Goal: Understand process/instructions

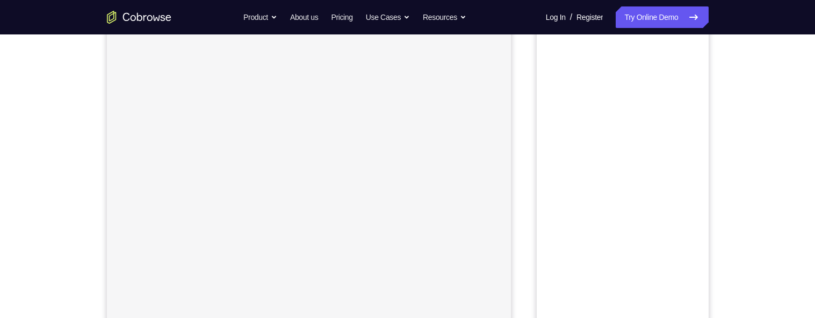
scroll to position [189, 0]
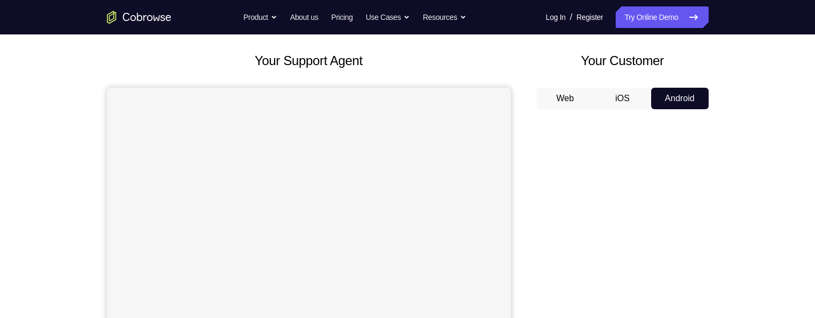
scroll to position [0, 0]
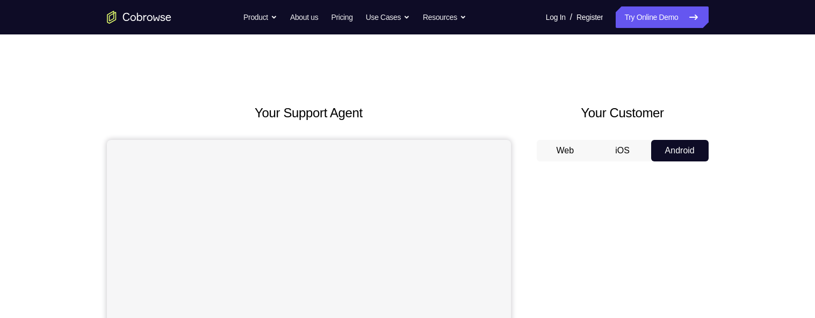
click at [671, 144] on button "Android" at bounding box center [680, 150] width 58 height 21
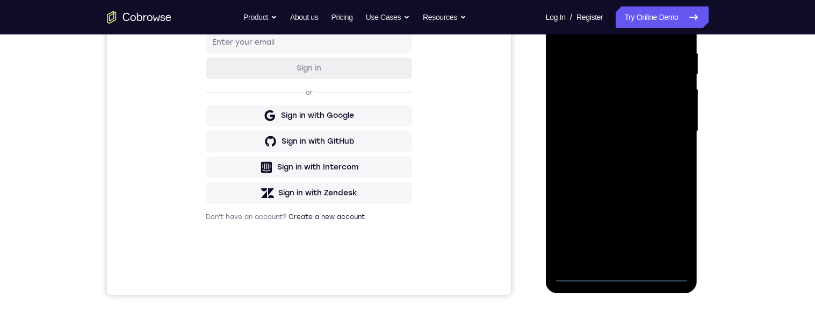
scroll to position [206, 0]
click at [611, 267] on div at bounding box center [621, 130] width 135 height 301
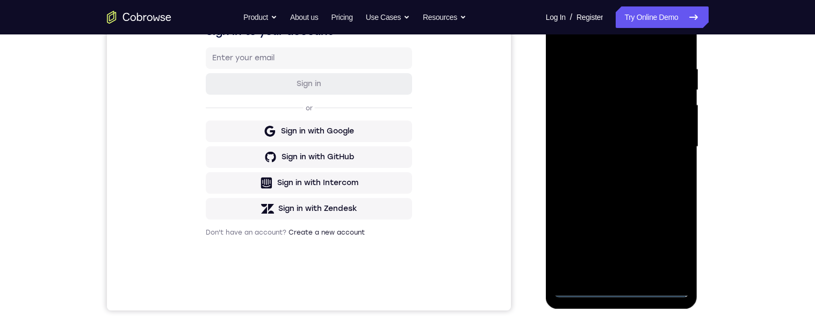
click at [619, 286] on div at bounding box center [621, 146] width 135 height 301
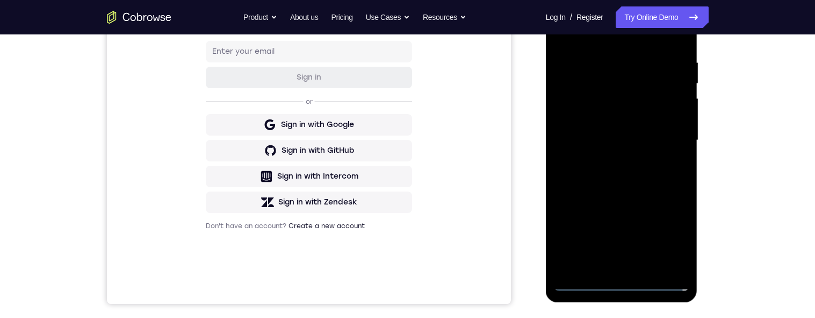
click at [615, 275] on div at bounding box center [621, 140] width 135 height 301
click at [613, 284] on div at bounding box center [621, 140] width 135 height 301
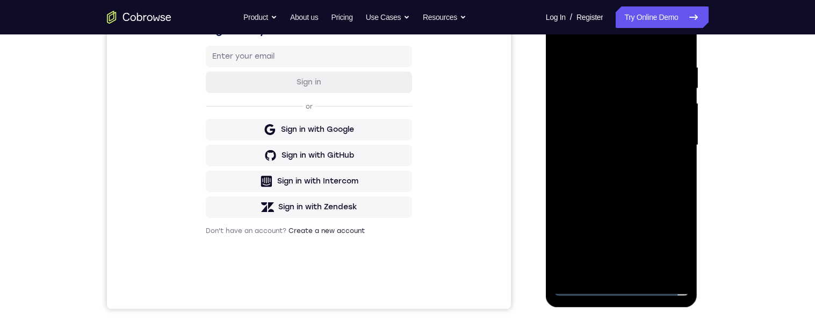
scroll to position [197, 0]
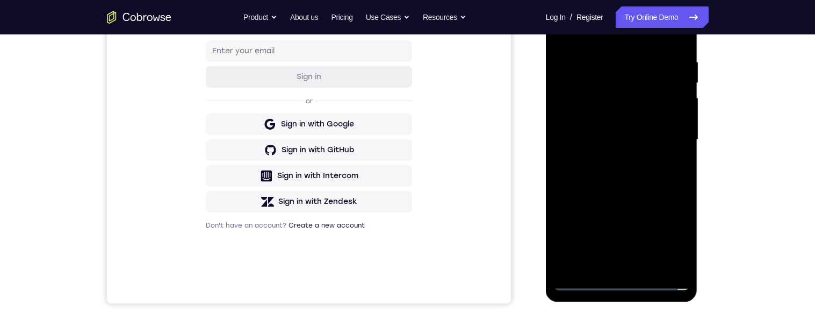
click at [660, 235] on div at bounding box center [621, 139] width 135 height 301
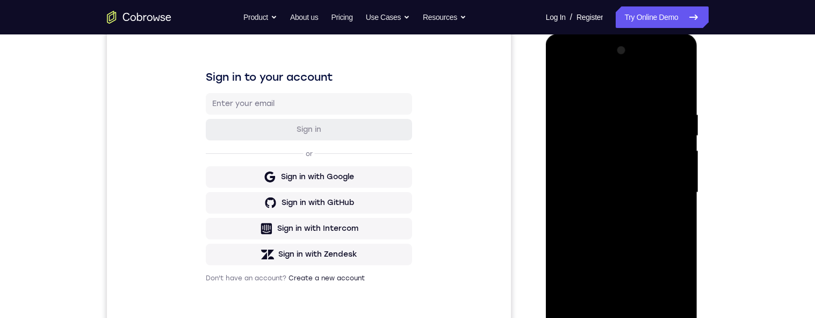
scroll to position [128, 0]
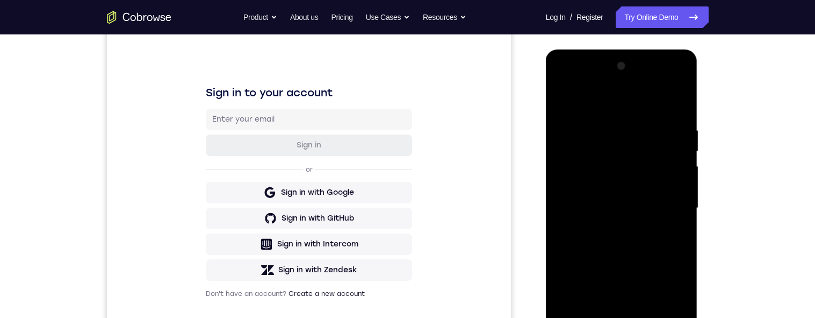
click at [652, 208] on div at bounding box center [621, 208] width 135 height 301
